Goal: Task Accomplishment & Management: Manage account settings

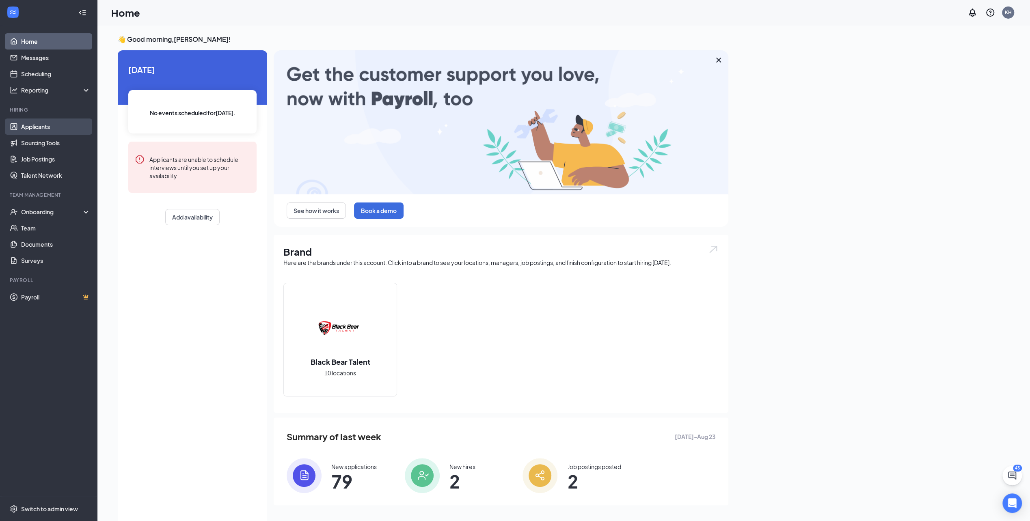
click at [44, 124] on link "Applicants" at bounding box center [55, 127] width 69 height 16
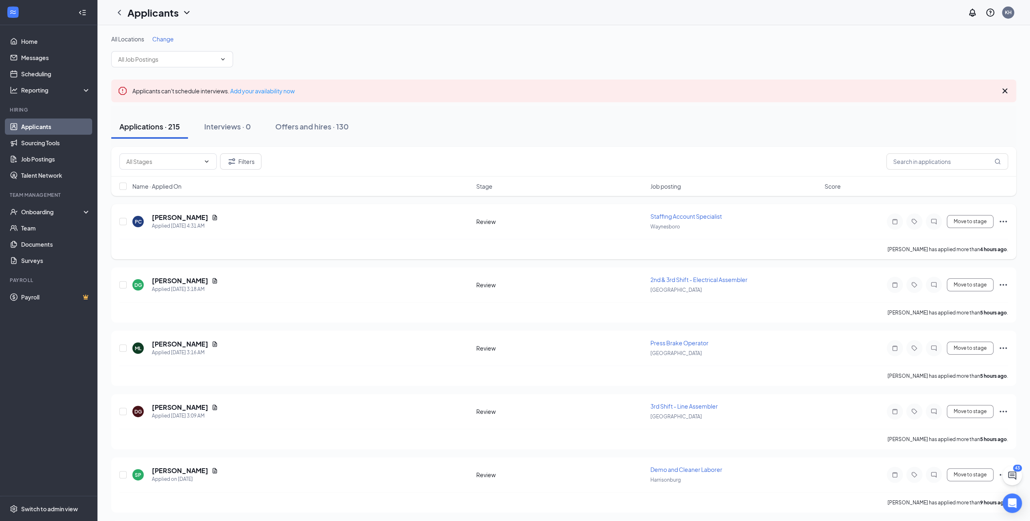
click at [708, 216] on span "Staffing Account Specialist" at bounding box center [685, 216] width 71 height 7
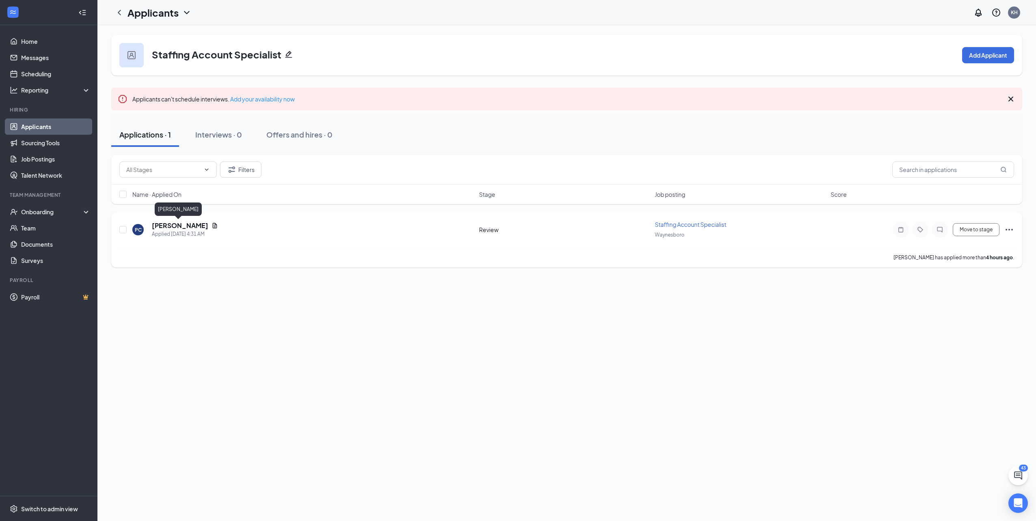
click at [172, 227] on h5 "[PERSON_NAME]" at bounding box center [180, 225] width 56 height 9
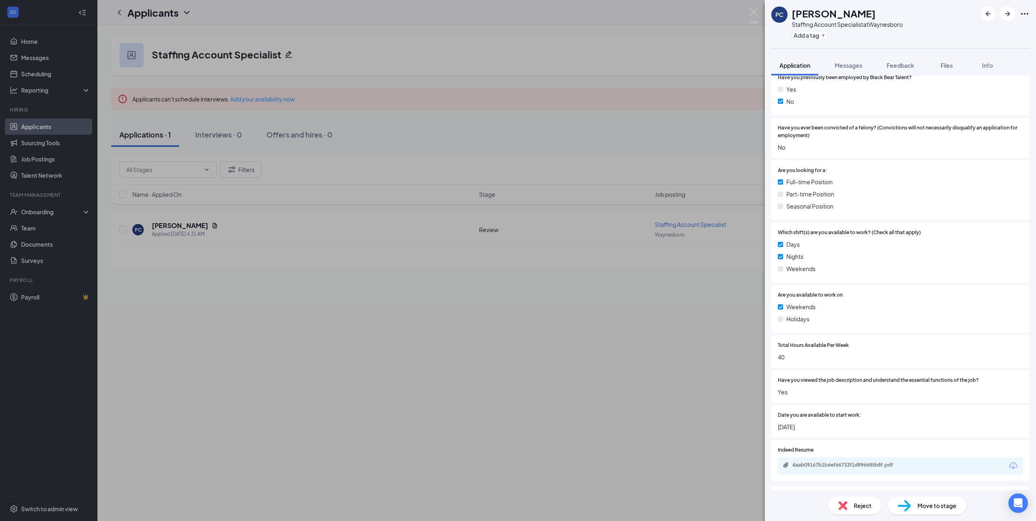
scroll to position [317, 0]
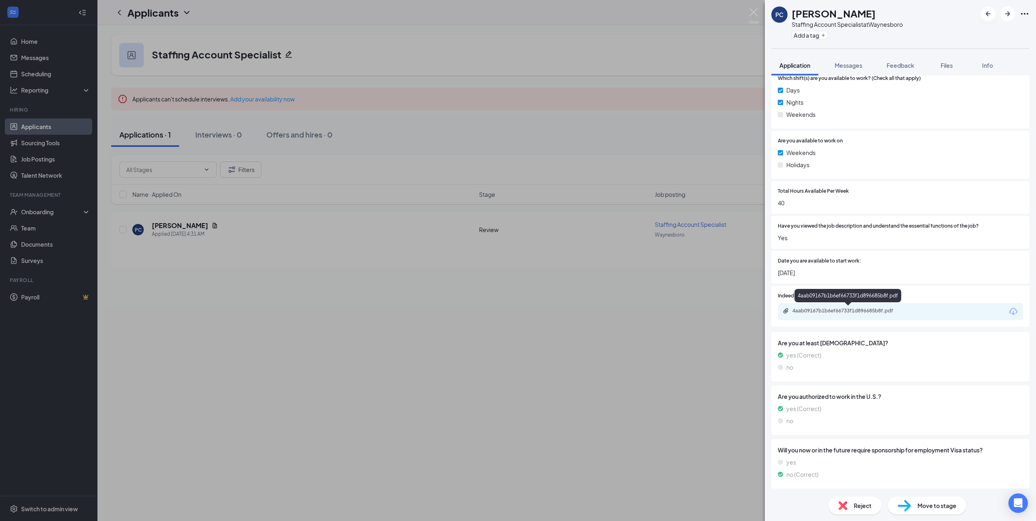
click at [866, 313] on div "4aab09167b1b6ef66733f1d896685b8f.pdf" at bounding box center [849, 311] width 114 height 6
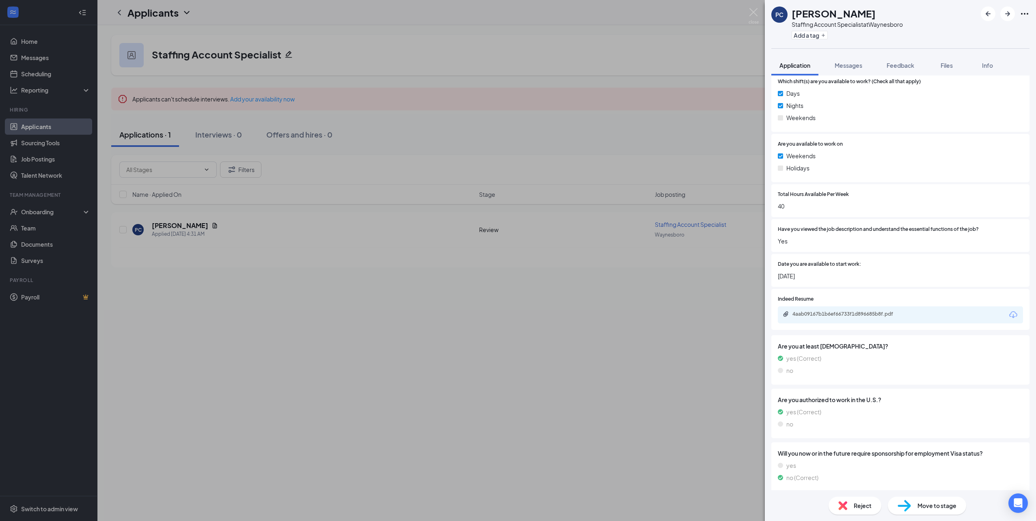
click at [720, 109] on div "PC [PERSON_NAME] Staffing Account Specialist at [GEOGRAPHIC_DATA] Add a tag App…" at bounding box center [518, 260] width 1036 height 521
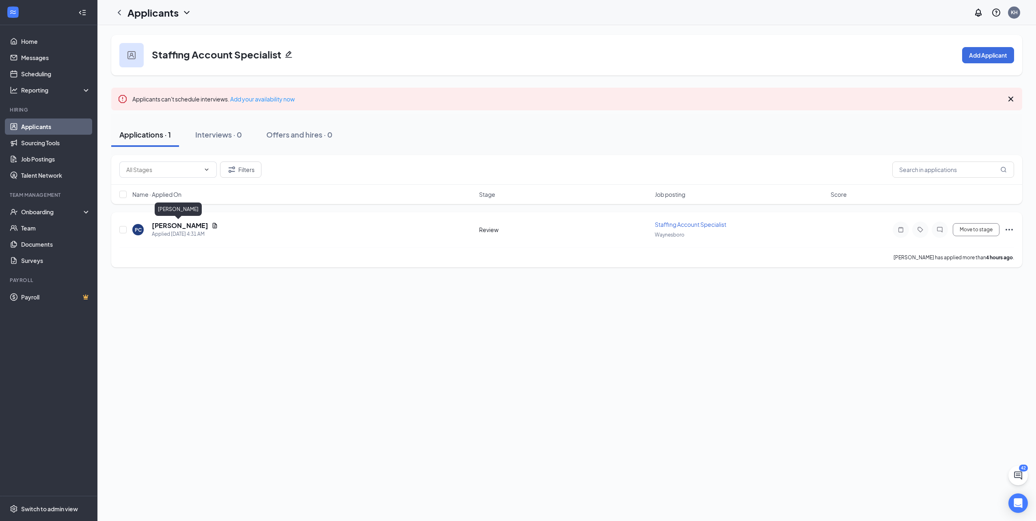
click at [176, 222] on h5 "[PERSON_NAME]" at bounding box center [180, 225] width 56 height 9
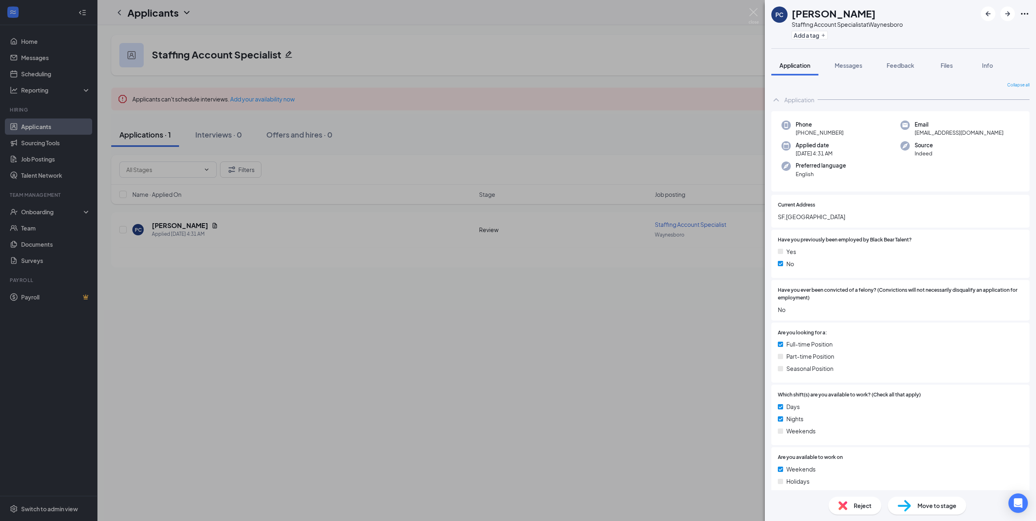
click at [854, 506] on span "Reject" at bounding box center [863, 505] width 18 height 9
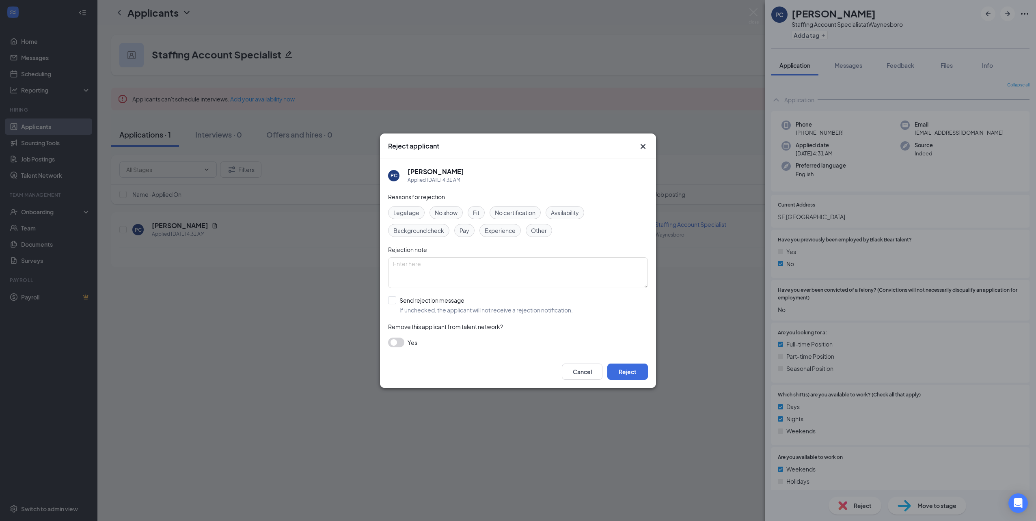
click at [544, 228] on span "Other" at bounding box center [539, 230] width 16 height 9
click at [392, 300] on input "Send rejection message If unchecked, the applicant will not receive a rejection…" at bounding box center [480, 305] width 185 height 18
checkbox input "true"
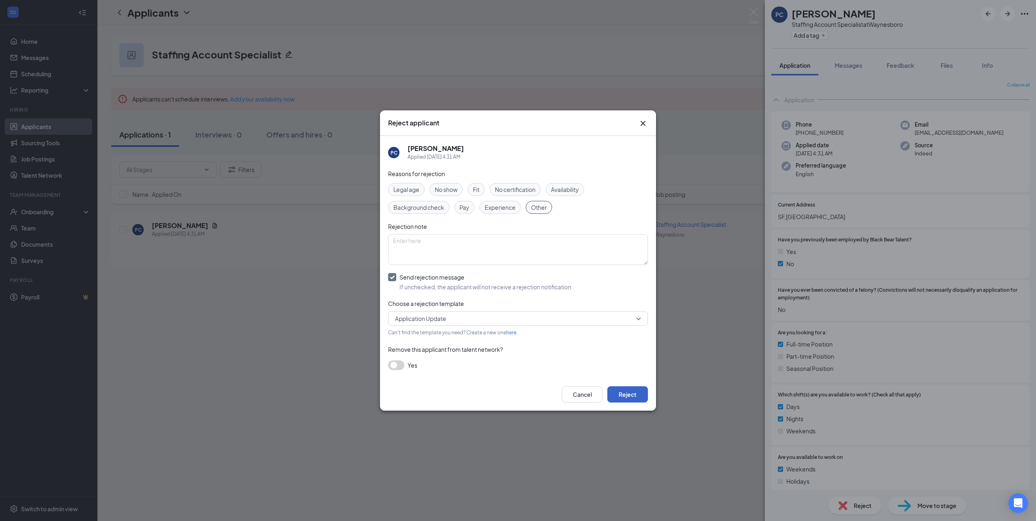
click at [623, 394] on button "Reject" at bounding box center [627, 394] width 41 height 16
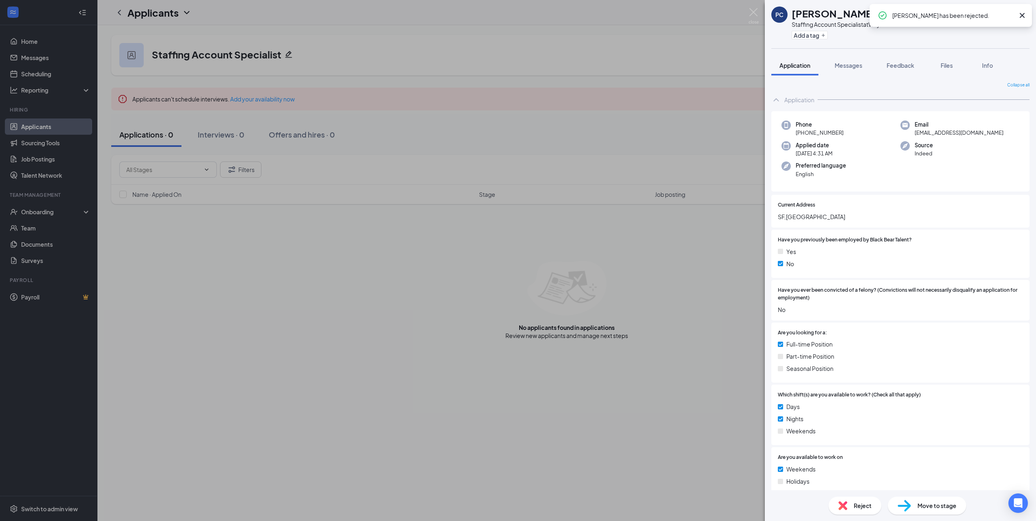
click at [1022, 15] on icon "Cross" at bounding box center [1022, 15] width 5 height 5
click at [747, 53] on div "PC [PERSON_NAME] Staffing Account Specialist at [GEOGRAPHIC_DATA] Add a tag App…" at bounding box center [518, 260] width 1036 height 521
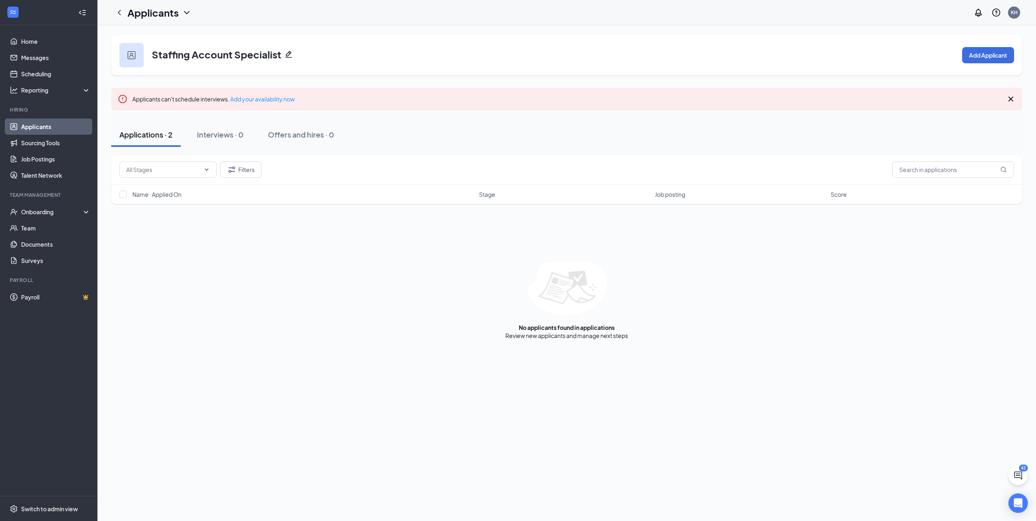
click at [171, 136] on div "Applications · 2" at bounding box center [145, 134] width 53 height 10
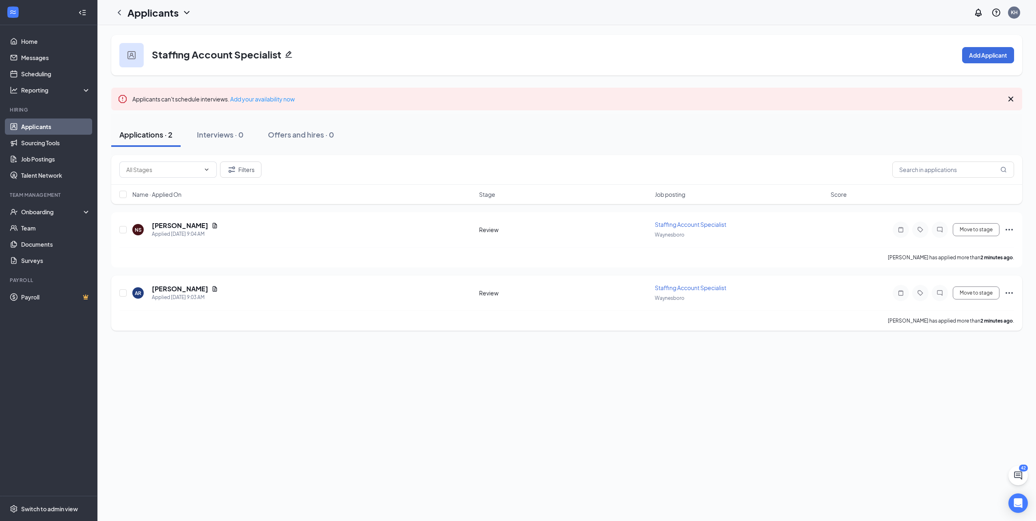
click at [671, 285] on span "Staffing Account Specialist" at bounding box center [690, 287] width 71 height 7
click at [192, 288] on h5 "[PERSON_NAME]" at bounding box center [180, 289] width 56 height 9
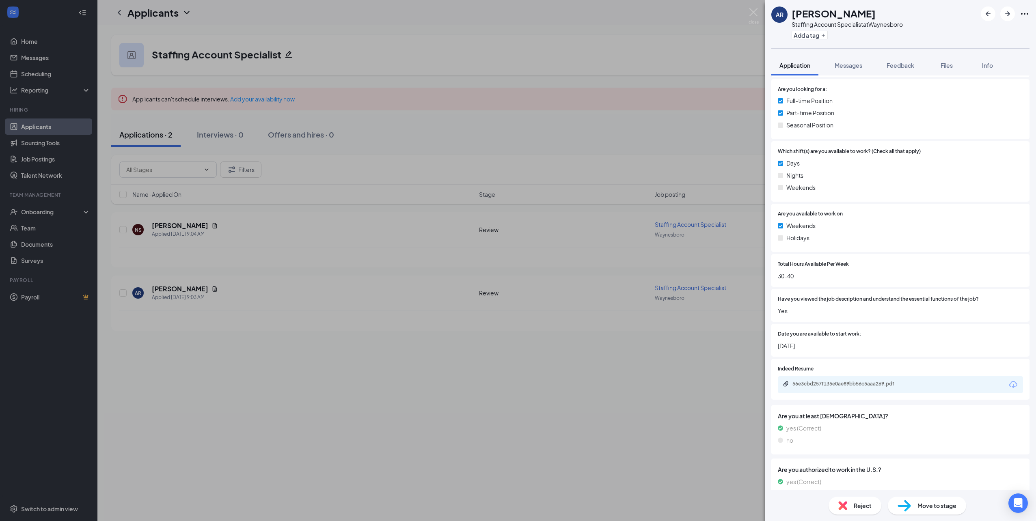
scroll to position [317, 0]
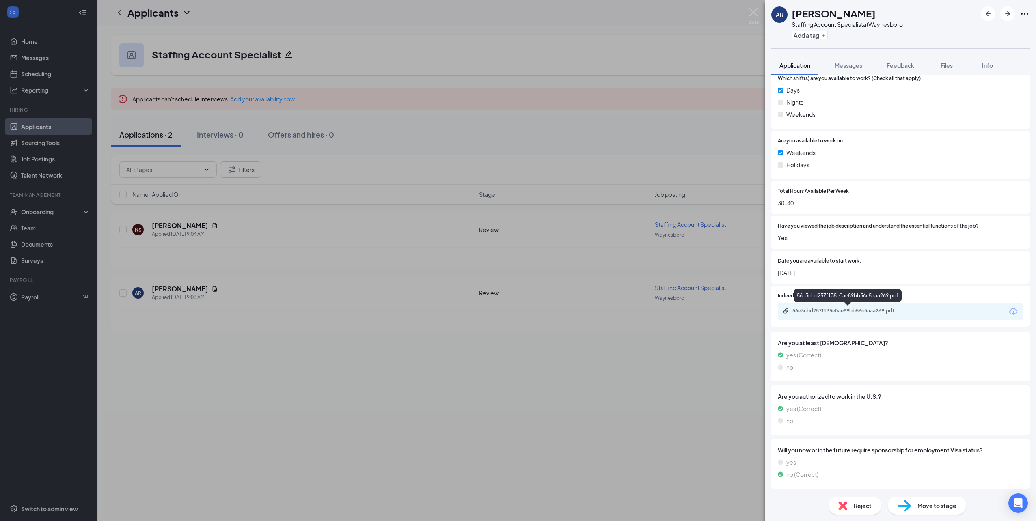
click at [819, 314] on div "56e3cbd257f135e0ae89bb56c5aaa269.pdf" at bounding box center [849, 312] width 132 height 8
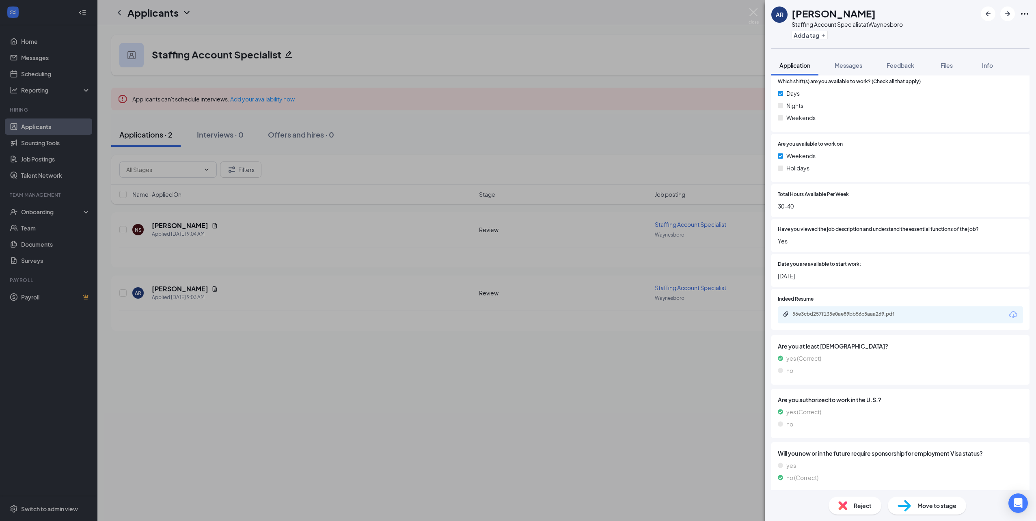
click at [265, 132] on div "AR [PERSON_NAME] Staffing Account Specialist at [GEOGRAPHIC_DATA] Add a tag App…" at bounding box center [518, 260] width 1036 height 521
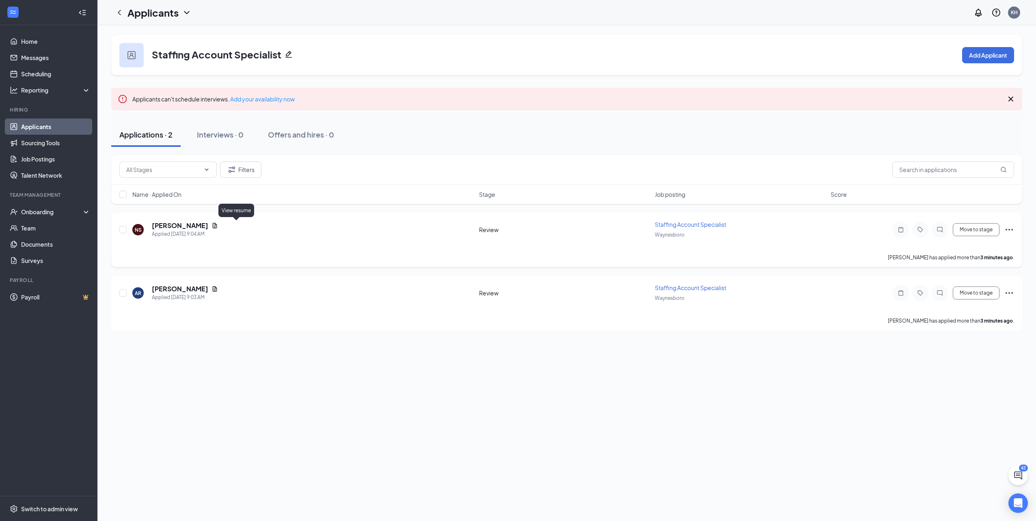
click at [218, 224] on icon "Document" at bounding box center [214, 225] width 6 height 6
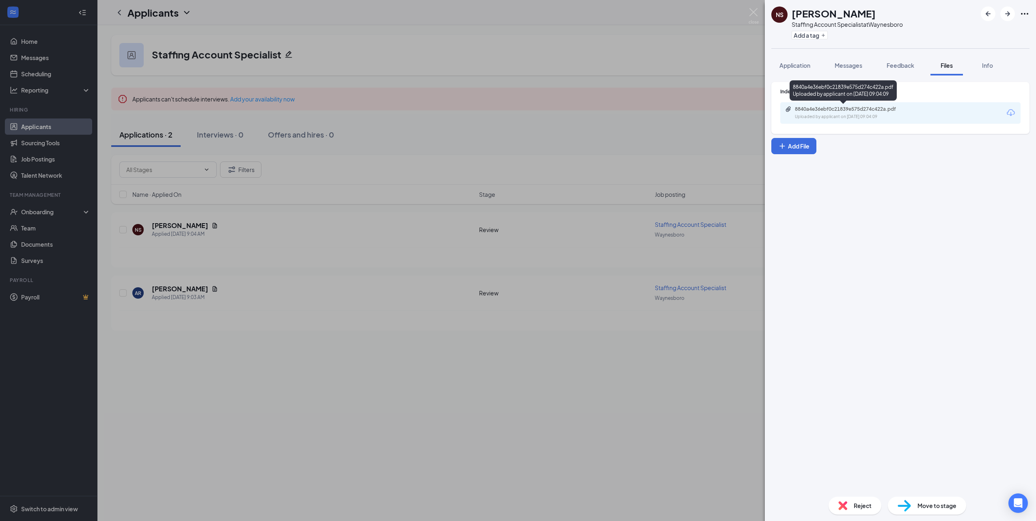
click at [915, 118] on div "Uploaded by applicant on [DATE] 09:04:09" at bounding box center [856, 117] width 122 height 6
click at [322, 48] on div "NS [PERSON_NAME] Staffing Account Specialist at [GEOGRAPHIC_DATA] Add a tag App…" at bounding box center [518, 260] width 1036 height 521
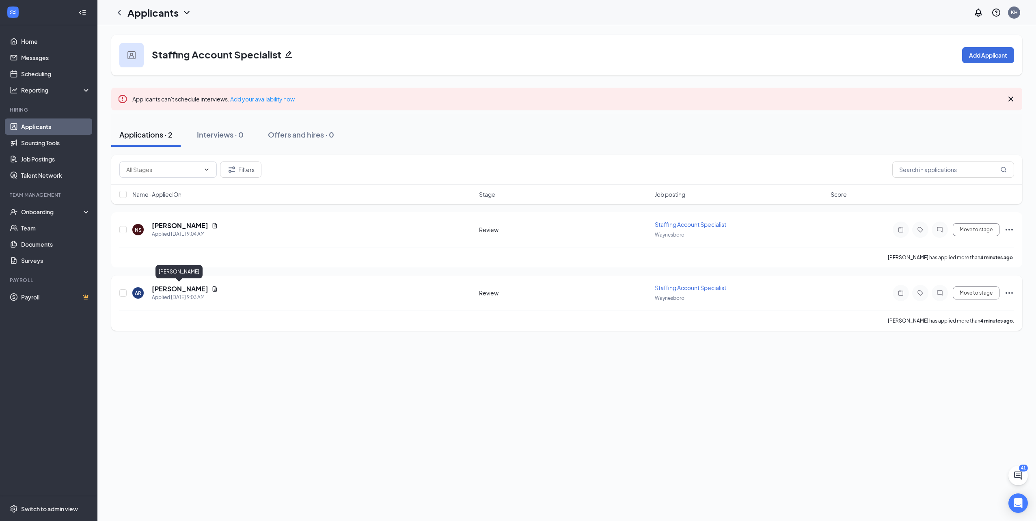
click at [166, 291] on h5 "[PERSON_NAME]" at bounding box center [180, 289] width 56 height 9
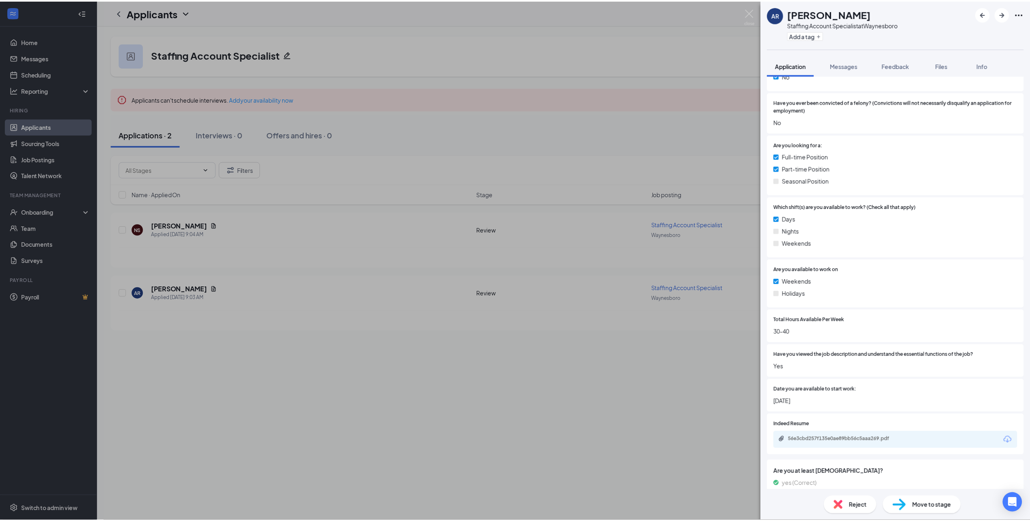
scroll to position [244, 0]
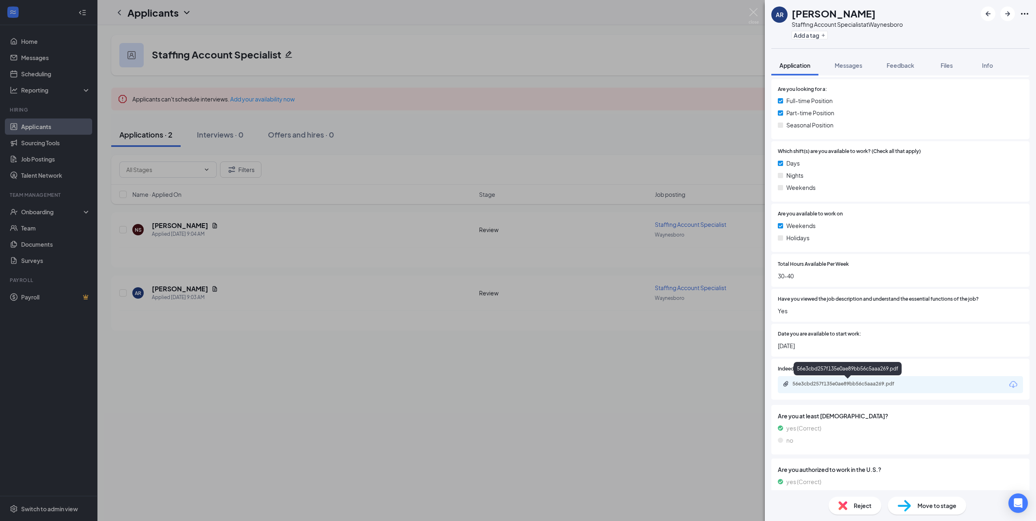
click at [887, 386] on div "56e3cbd257f135e0ae89bb56c5aaa269.pdf" at bounding box center [849, 384] width 114 height 6
click at [482, 192] on div "AR [PERSON_NAME] Staffing Account Specialist at [GEOGRAPHIC_DATA] Add a tag App…" at bounding box center [518, 260] width 1036 height 521
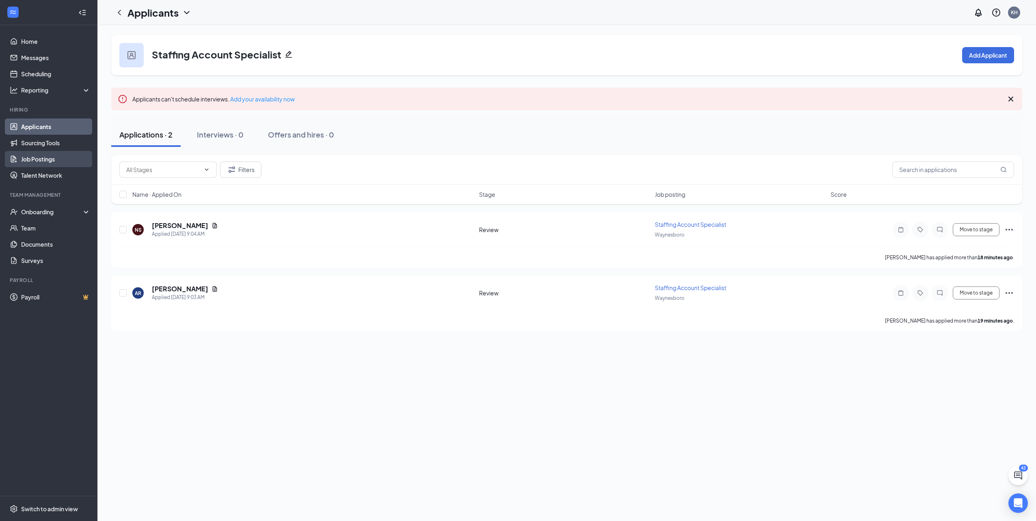
click at [55, 161] on link "Job Postings" at bounding box center [55, 159] width 69 height 16
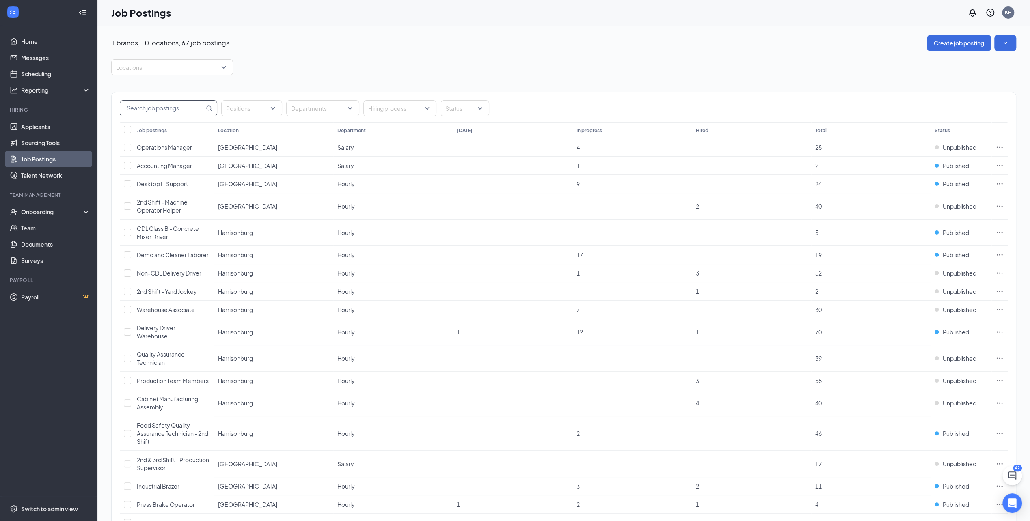
click at [191, 108] on input "text" at bounding box center [162, 108] width 84 height 15
type input "staffing"
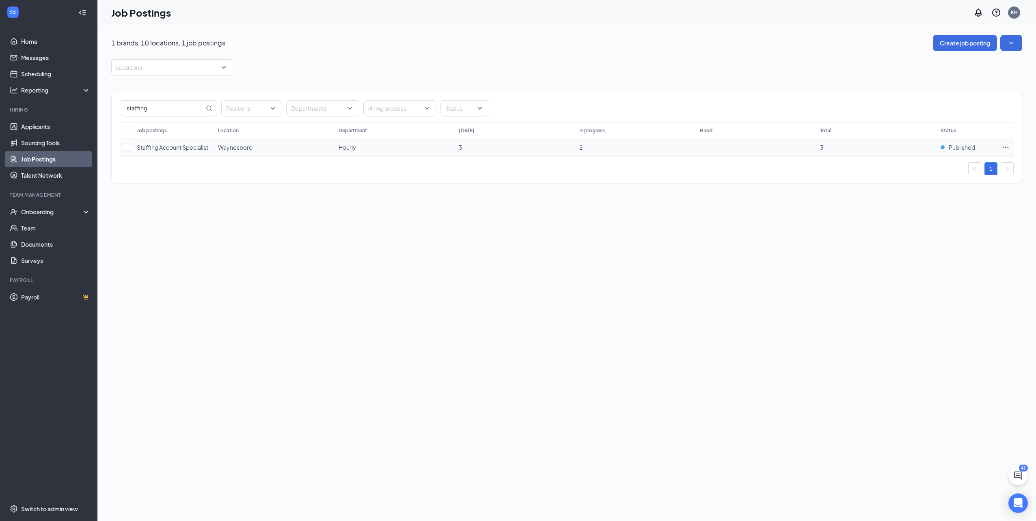
click at [194, 145] on span "Staffing Account Specialist" at bounding box center [172, 147] width 71 height 7
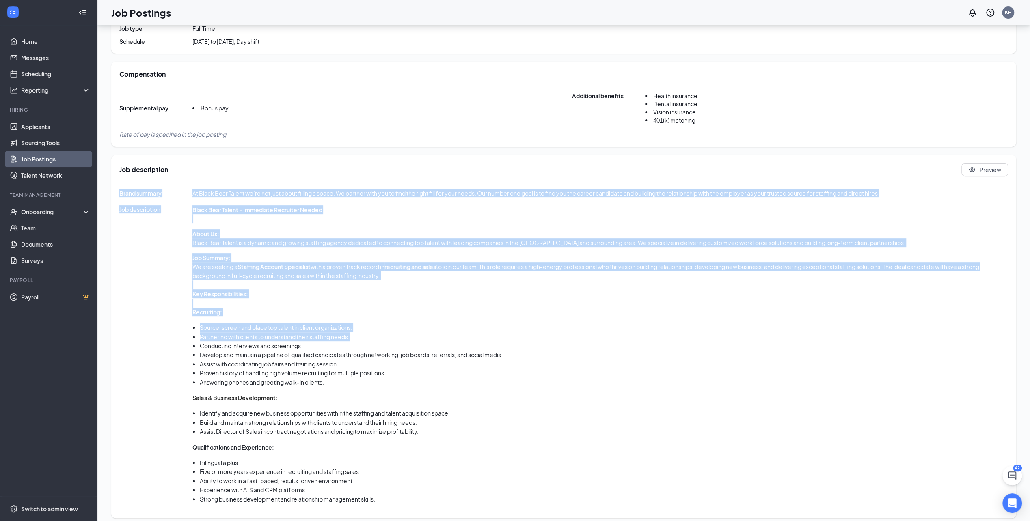
scroll to position [222, 0]
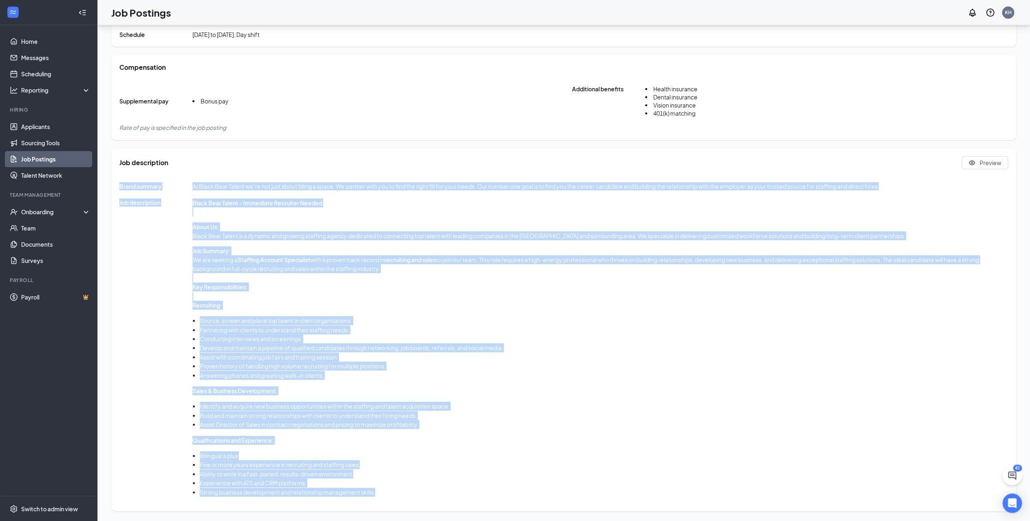
drag, startPoint x: 119, startPoint y: 203, endPoint x: 775, endPoint y: 511, distance: 724.5
click at [775, 511] on div "Staffing Account Specialist Published Applicants 3 Interviews 0 Hires 0 Details…" at bounding box center [563, 162] width 932 height 718
copy div "Lorem ipsumdo Si Ametc Adip Elitse do’ei tem inci utlab etdolor m aliqu. En adm…"
click at [412, 293] on p at bounding box center [599, 296] width 815 height 9
drag, startPoint x: 390, startPoint y: 497, endPoint x: 115, endPoint y: 180, distance: 419.5
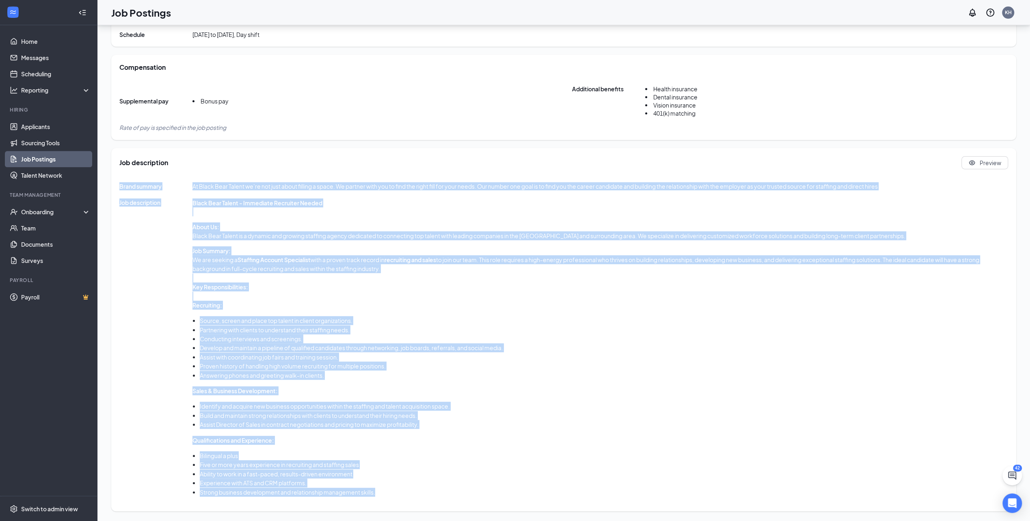
click at [115, 180] on div "Job description Preview Brand summary At Black Bear Talent we’re not just about…" at bounding box center [563, 329] width 905 height 363
copy div "Lorem ipsumdo Si Ametc Adip Elitse do’ei tem inci utlab etdolor m aliqu. En adm…"
click at [175, 367] on span "Job description" at bounding box center [155, 350] width 73 height 305
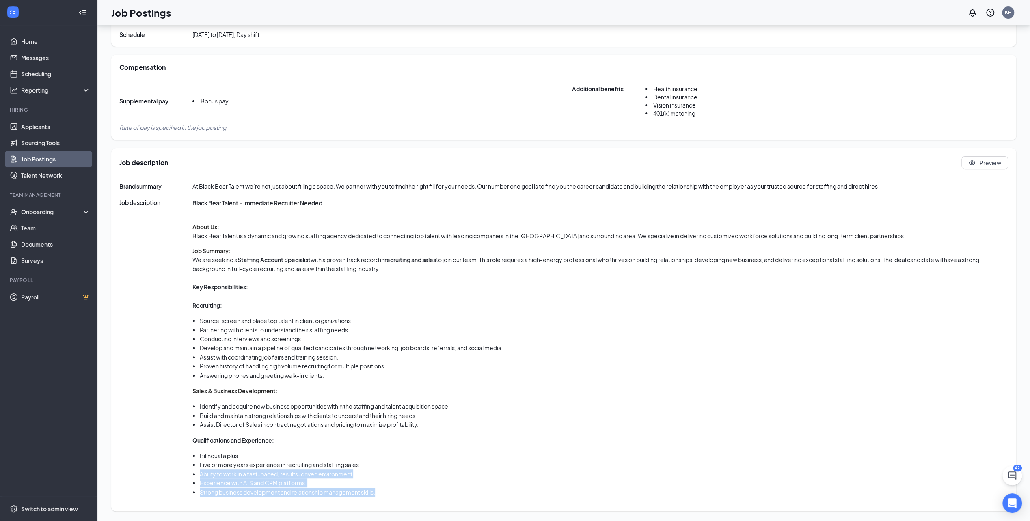
drag, startPoint x: 383, startPoint y: 493, endPoint x: 197, endPoint y: 474, distance: 186.9
click at [197, 474] on ul "Bilingual a plus Five or more years experience in recruiting and staffing sales…" at bounding box center [599, 473] width 815 height 45
drag, startPoint x: 197, startPoint y: 474, endPoint x: 232, endPoint y: 483, distance: 36.2
copy ul "Ability to work in a fast-paced, results-driven environment Experience with ATS…"
click at [429, 426] on li "Assist Director of Sales in contract negotiations and pricing to maximize profi…" at bounding box center [604, 424] width 808 height 9
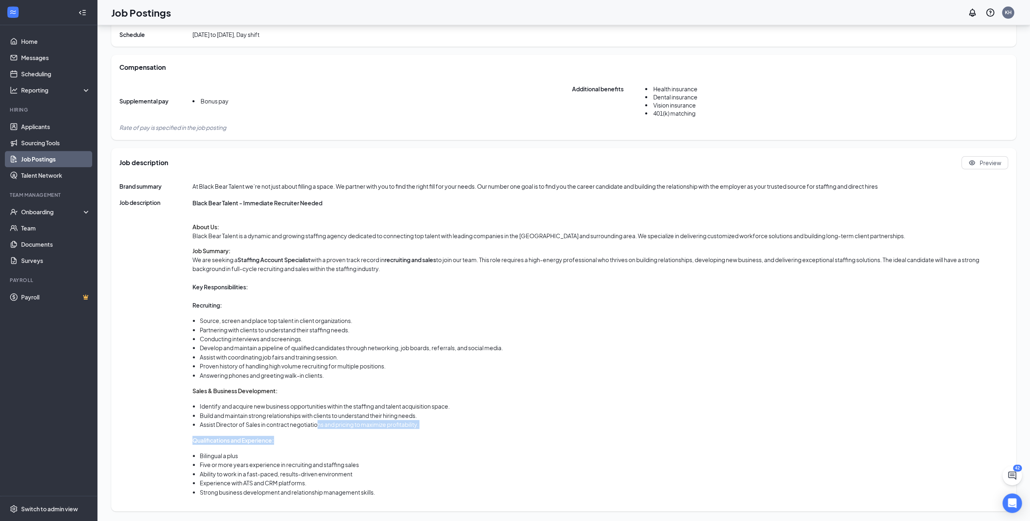
drag, startPoint x: 427, startPoint y: 429, endPoint x: 319, endPoint y: 429, distance: 107.2
click at [319, 429] on div "Black Bear Talent - Immediate Recruiter Needed About Us: Black Bear Talent is a…" at bounding box center [599, 347] width 815 height 298
drag, startPoint x: 319, startPoint y: 429, endPoint x: 438, endPoint y: 429, distance: 118.1
click at [438, 429] on li "Assist Director of Sales in contract negotiations and pricing to maximize profi…" at bounding box center [604, 424] width 808 height 9
click at [433, 420] on ul "Identify and acquire new business opportunities within the staffing and talent …" at bounding box center [599, 415] width 815 height 27
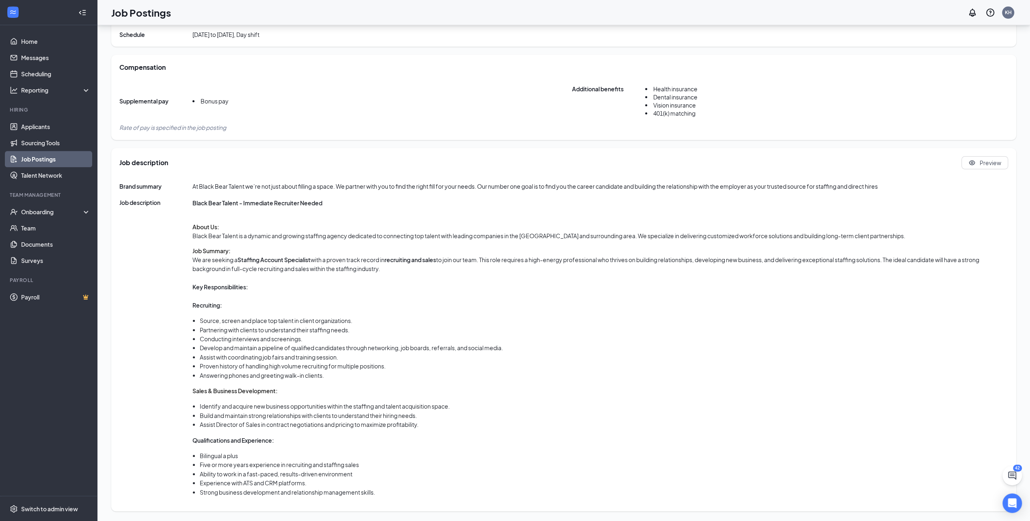
click at [424, 415] on li "Build and maintain strong relationships with clients to understand their hiring…" at bounding box center [604, 415] width 808 height 9
drag, startPoint x: 424, startPoint y: 428, endPoint x: 199, endPoint y: 416, distance: 225.6
click at [199, 416] on ul "Identify and acquire new business opportunities within the staffing and talent …" at bounding box center [599, 415] width 815 height 27
drag, startPoint x: 199, startPoint y: 416, endPoint x: 228, endPoint y: 424, distance: 30.2
copy ul "Build and maintain strong relationships with clients to understand their hiring…"
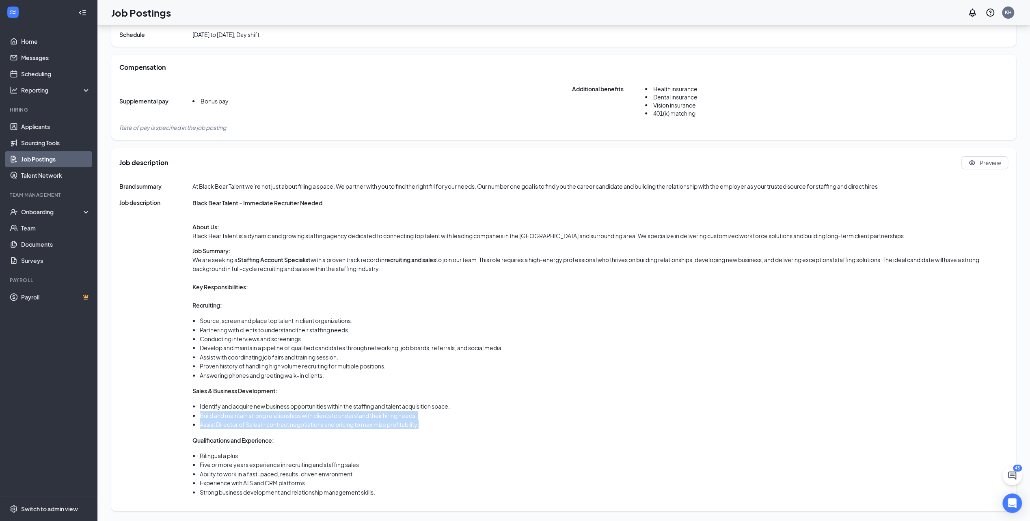
drag, startPoint x: 393, startPoint y: 269, endPoint x: 194, endPoint y: 261, distance: 199.4
click at [194, 261] on p "We are seeking a Staffing Account Specialist with a proven track record in recr…" at bounding box center [599, 264] width 815 height 18
drag, startPoint x: 194, startPoint y: 261, endPoint x: 216, endPoint y: 266, distance: 22.5
copy p "We are seeking a Staffing Account Specialist with a proven track record in recr…"
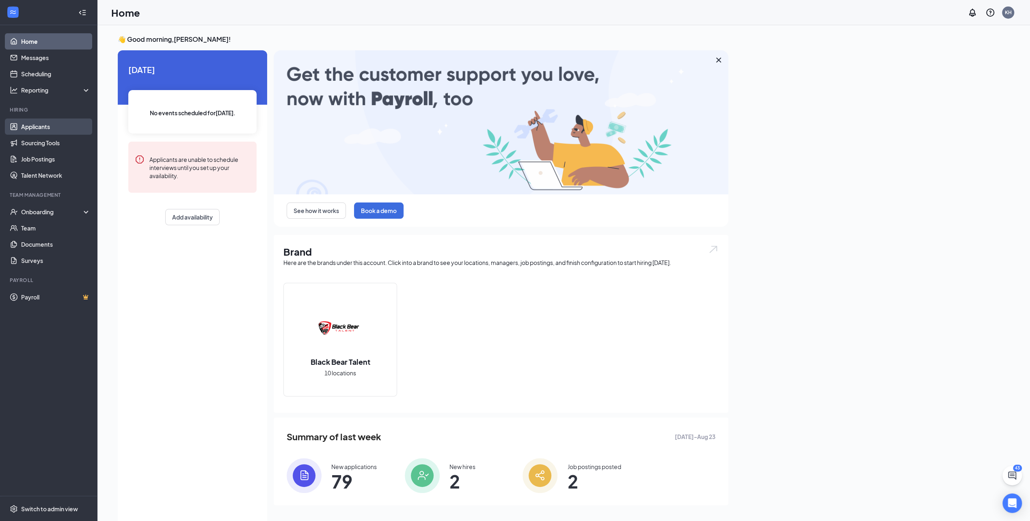
click at [54, 126] on link "Applicants" at bounding box center [55, 127] width 69 height 16
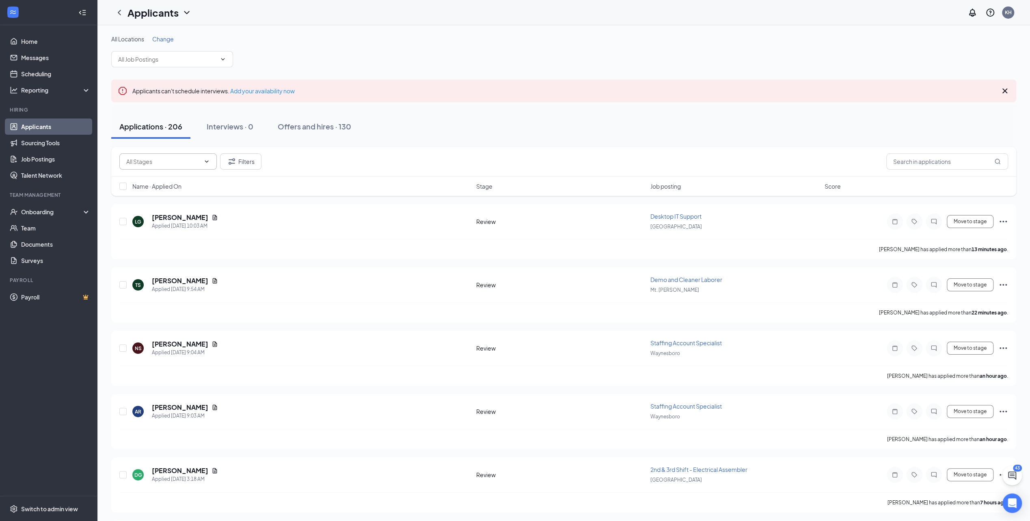
click at [208, 163] on icon "ChevronDown" at bounding box center [206, 161] width 6 height 6
click at [174, 211] on div "Review (188)" at bounding box center [167, 217] width 97 height 19
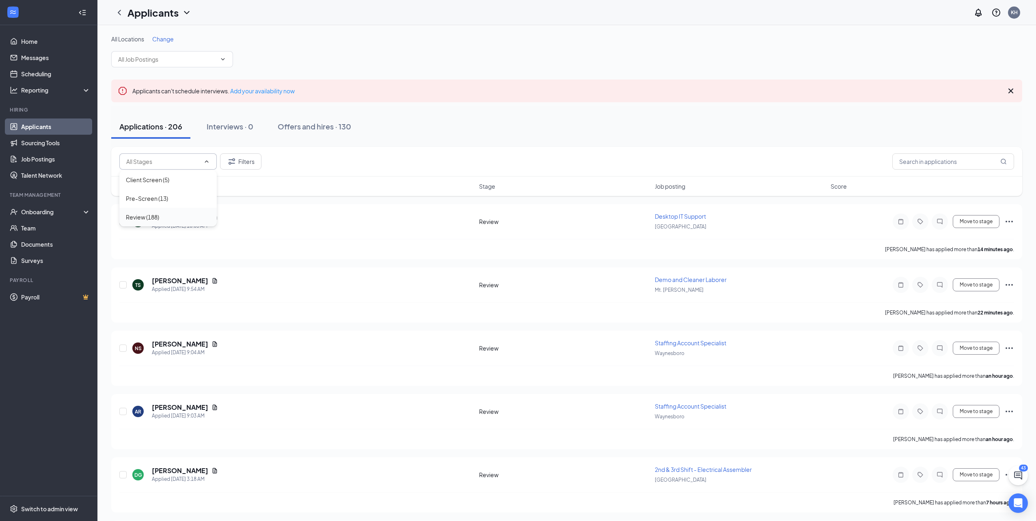
type input "Review (188)"
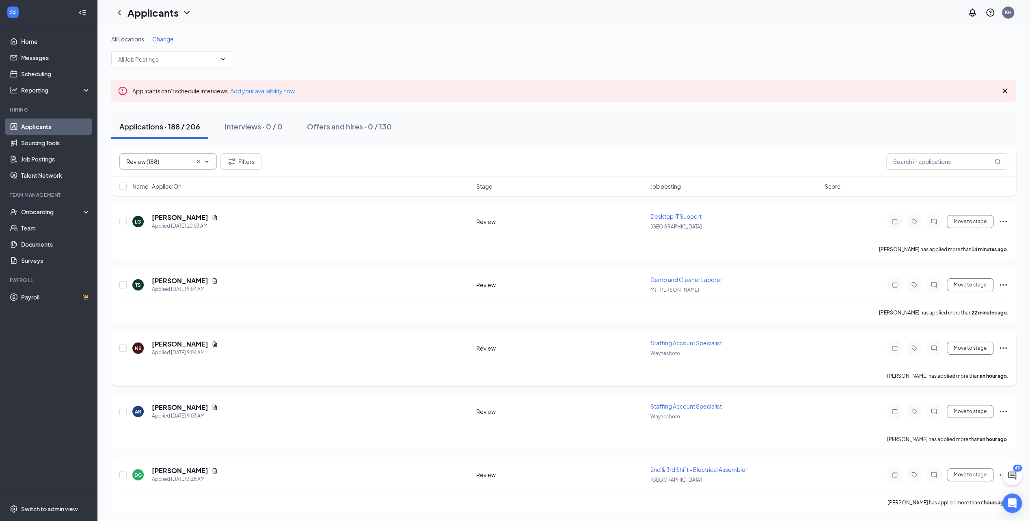
click at [665, 351] on span "Waynesboro" at bounding box center [665, 353] width 30 height 6
click at [666, 344] on span "Staffing Account Specialist" at bounding box center [685, 342] width 71 height 7
